Goal: Task Accomplishment & Management: Manage account settings

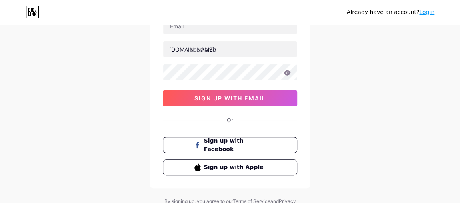
scroll to position [91, 0]
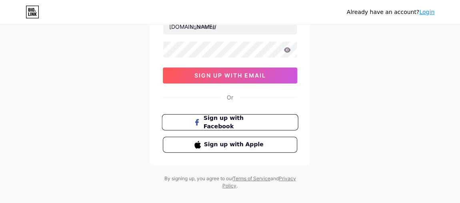
click at [239, 121] on span "Sign up with Facebook" at bounding box center [235, 122] width 63 height 17
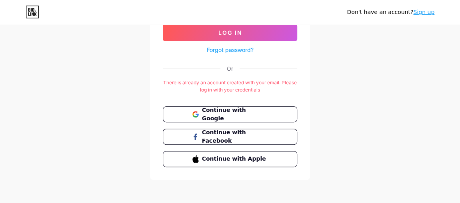
scroll to position [110, 0]
click at [219, 118] on button "Continue with Google" at bounding box center [230, 114] width 137 height 16
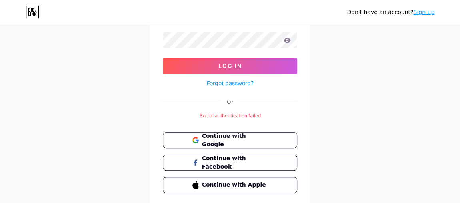
scroll to position [104, 0]
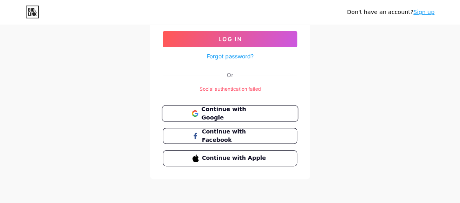
click at [239, 114] on span "Continue with Google" at bounding box center [234, 113] width 67 height 17
